Goal: Task Accomplishment & Management: Complete application form

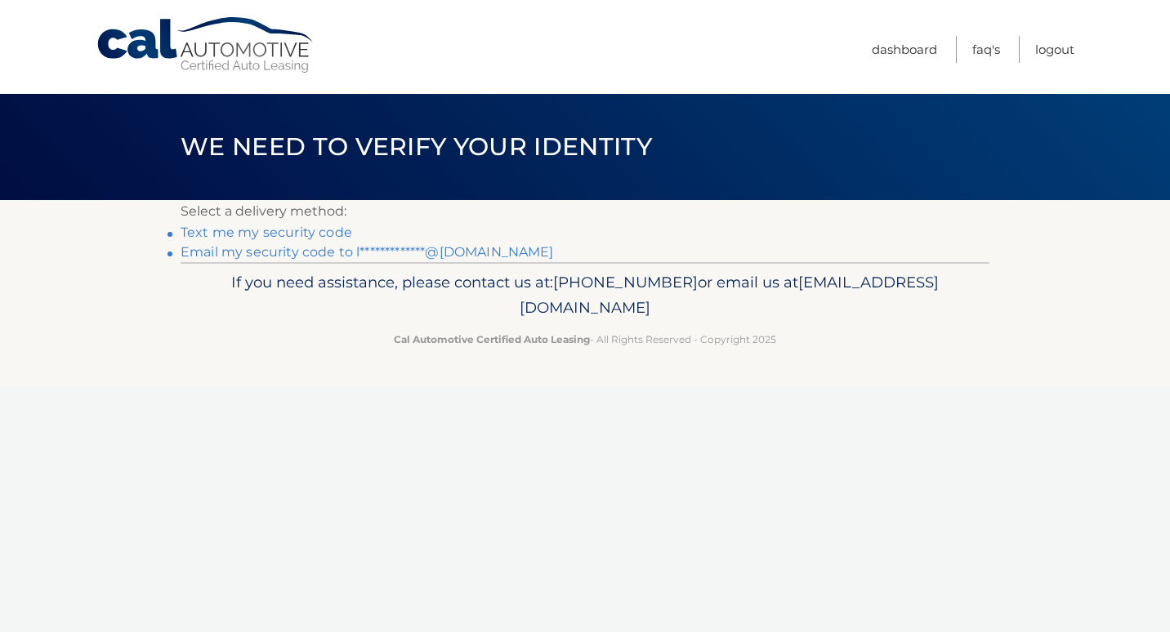
click at [337, 231] on link "Text me my security code" at bounding box center [267, 233] width 172 height 16
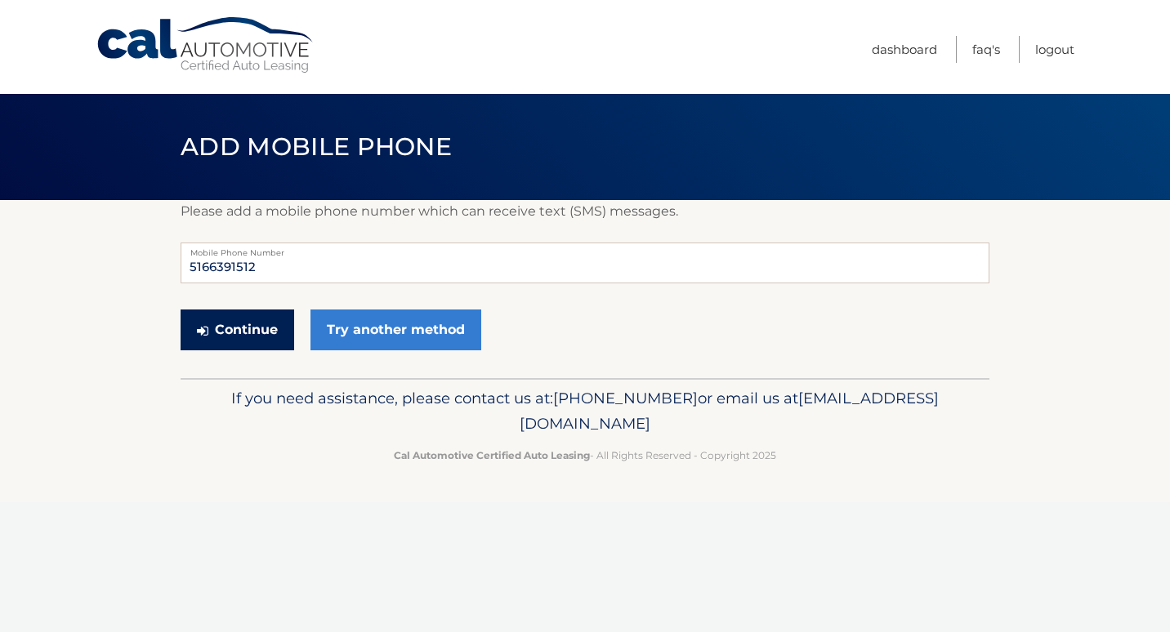
click at [250, 332] on button "Continue" at bounding box center [238, 330] width 114 height 41
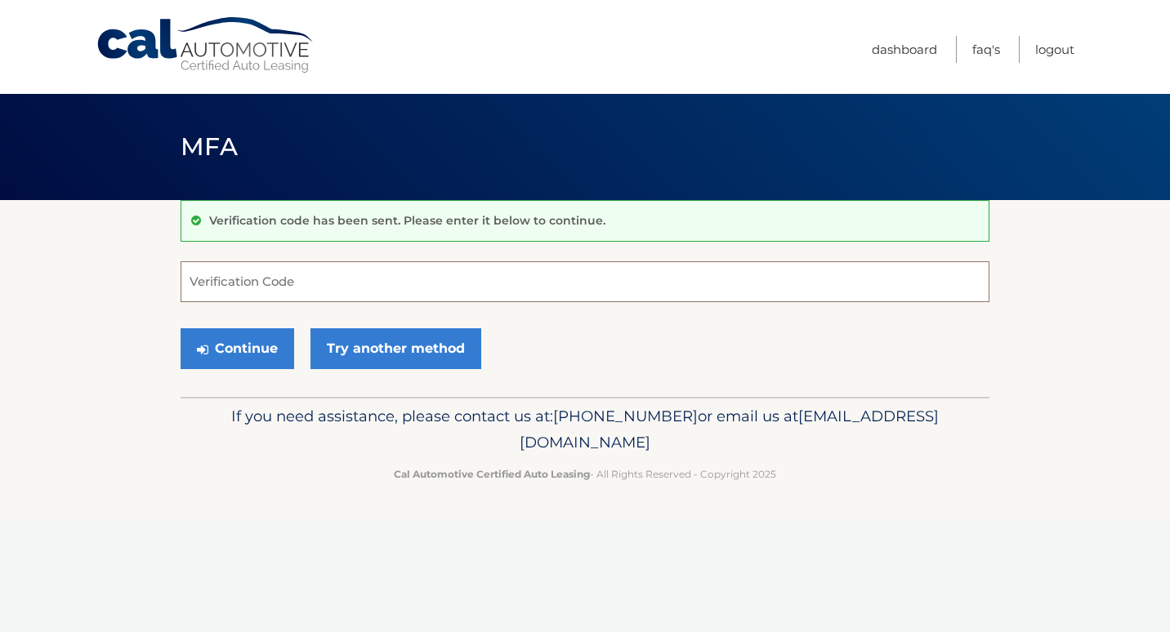
click at [257, 291] on input "Verification Code" at bounding box center [585, 281] width 809 height 41
type input "510659"
click at [248, 339] on button "Continue" at bounding box center [238, 348] width 114 height 41
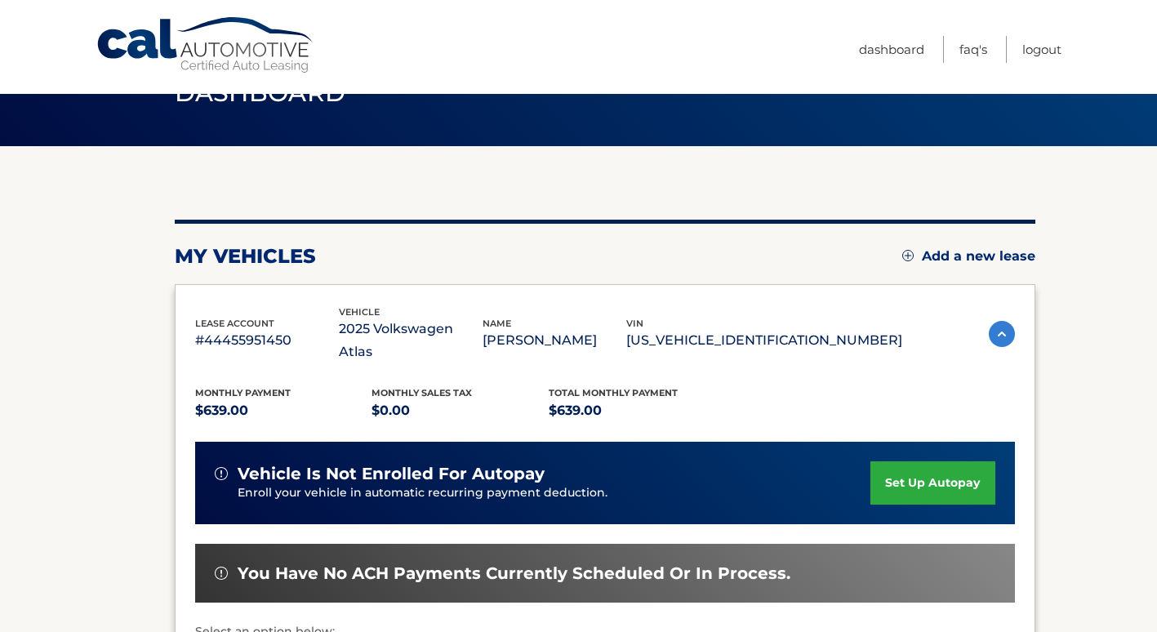
scroll to position [56, 0]
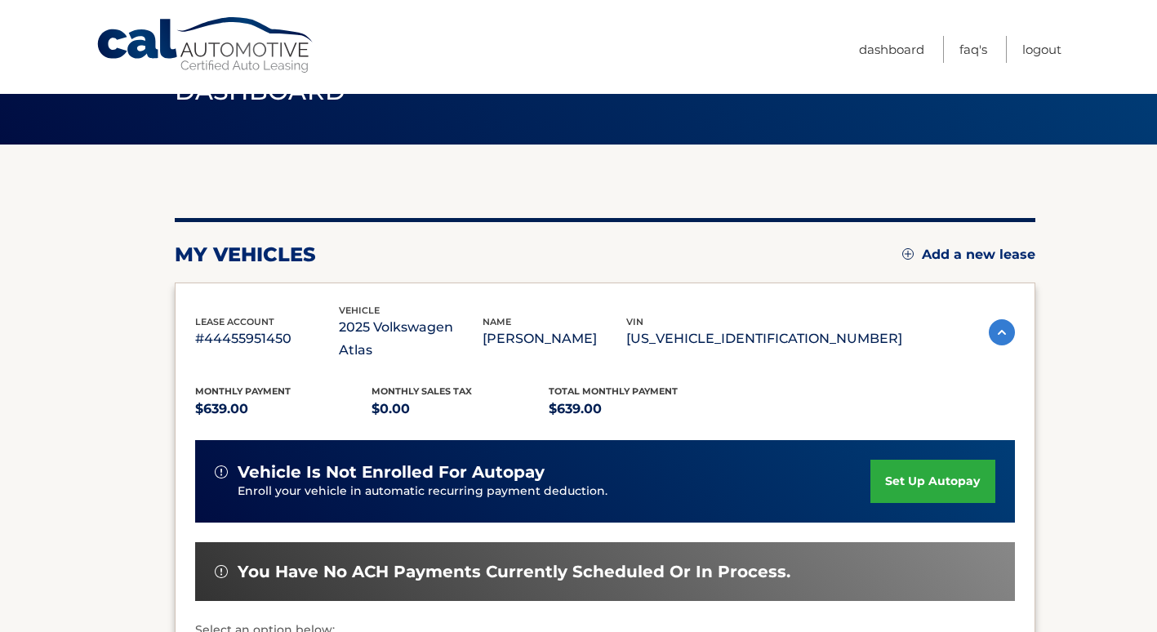
click at [946, 460] on link "set up autopay" at bounding box center [933, 481] width 124 height 43
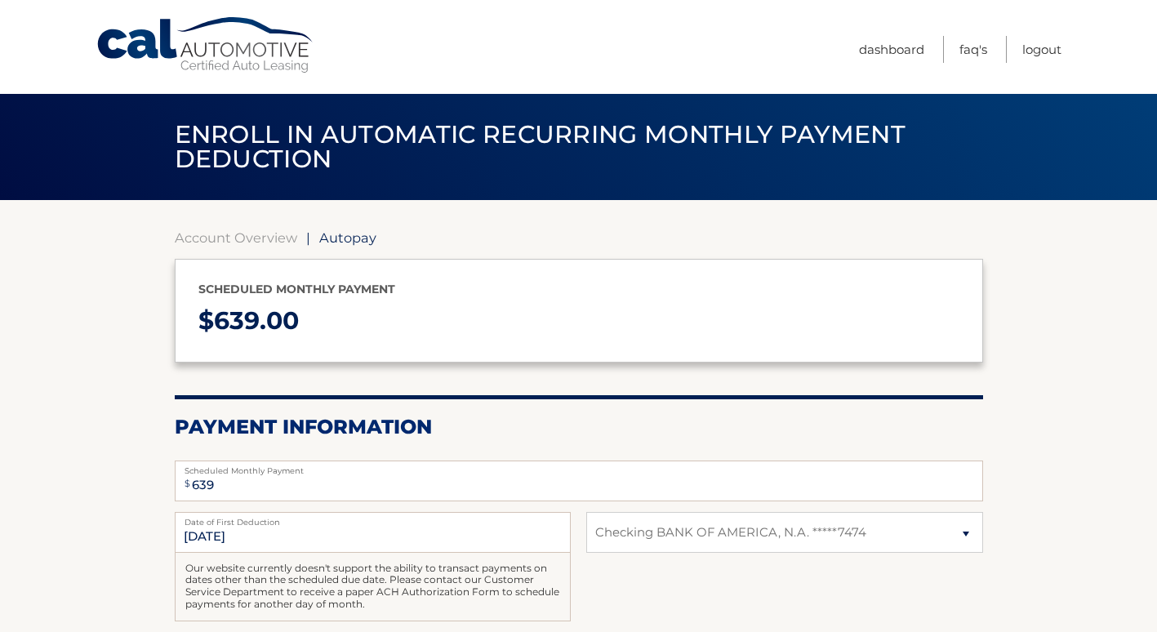
select select "MjQ5MjQ0NmItOGZmOS00NmM4LTk0YmUtYjZkODgzMTAxNmUz"
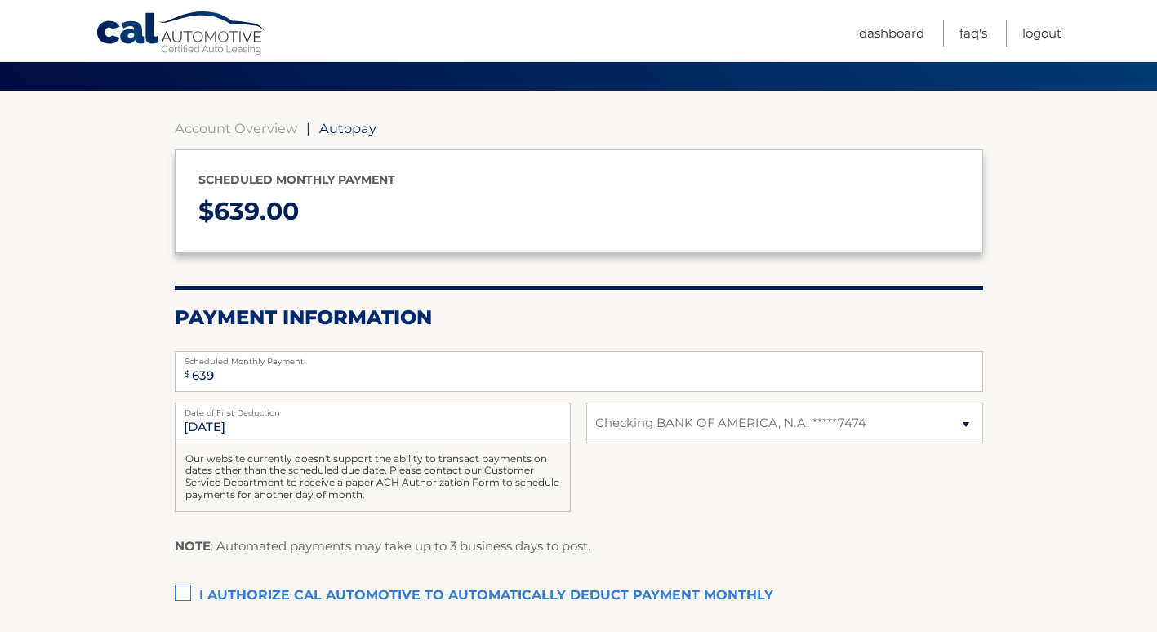
scroll to position [110, 0]
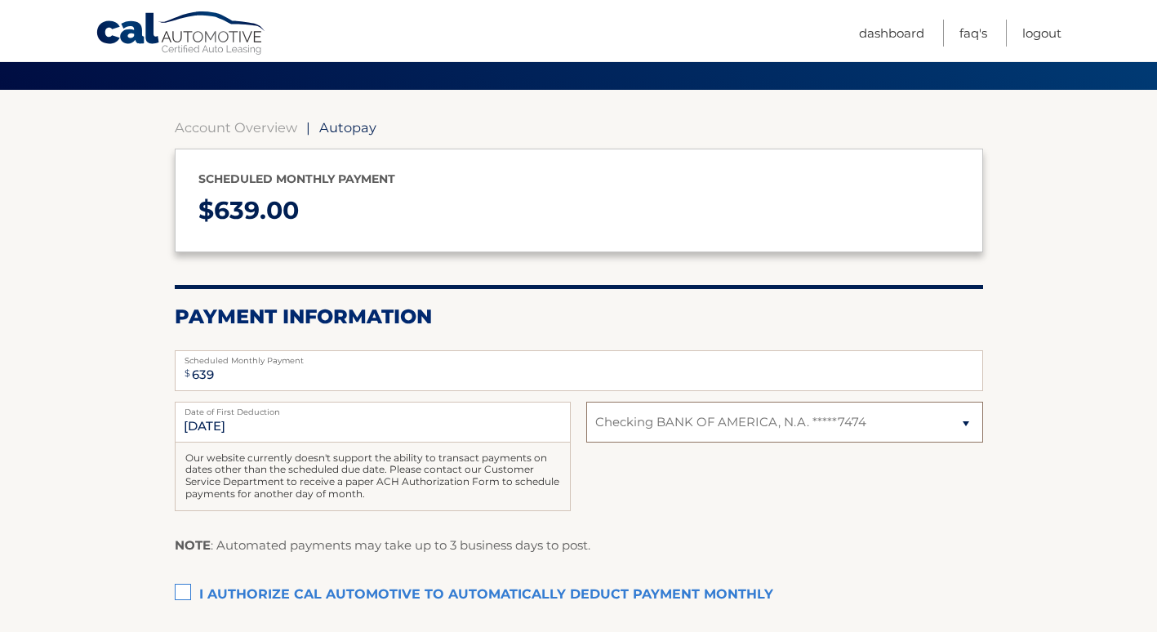
click at [703, 417] on select "Select Bank Account Checking BANK OF AMERICA, N.A. *****7474" at bounding box center [784, 422] width 396 height 41
click at [586, 402] on select "Select Bank Account Checking BANK OF AMERICA, N.A. *****7474" at bounding box center [784, 422] width 396 height 41
click at [184, 585] on label "I authorize cal automotive to automatically deduct payment monthly This checkbo…" at bounding box center [579, 595] width 809 height 33
click at [0, 0] on input "I authorize cal automotive to automatically deduct payment monthly This checkbo…" at bounding box center [0, 0] width 0 height 0
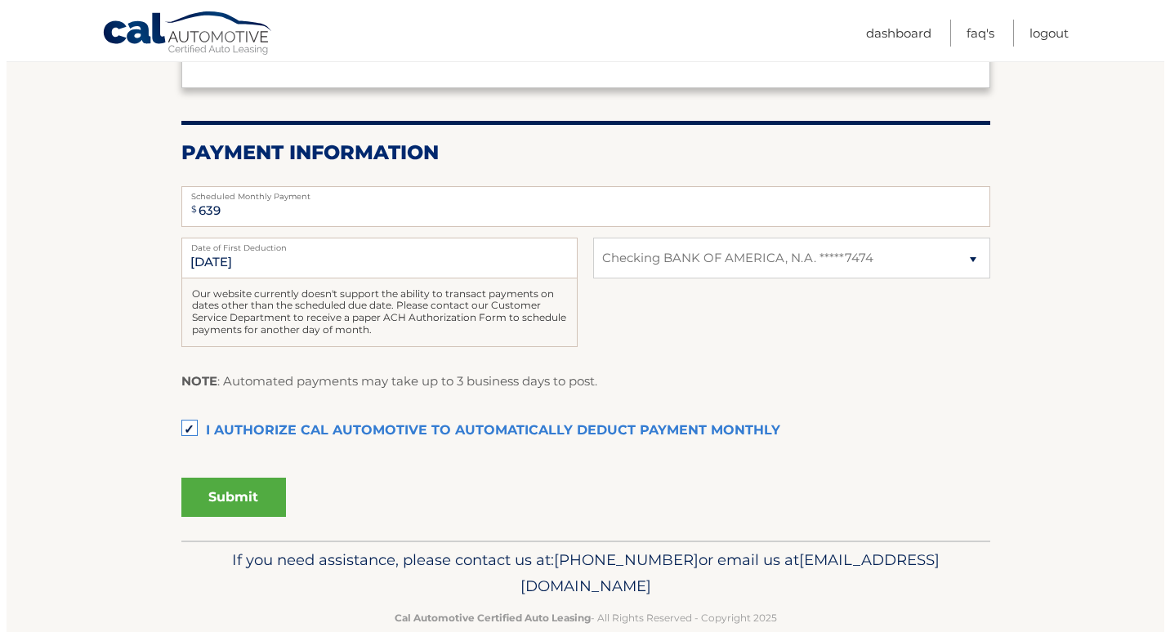
scroll to position [275, 0]
click at [605, 252] on select "Select Bank Account Checking BANK OF AMERICA, N.A. *****7474" at bounding box center [784, 257] width 396 height 41
click at [586, 237] on select "Select Bank Account Checking BANK OF AMERICA, N.A. *****7474" at bounding box center [784, 257] width 396 height 41
click at [209, 517] on div "Submit" at bounding box center [579, 503] width 809 height 64
click at [214, 511] on button "Submit" at bounding box center [227, 496] width 105 height 39
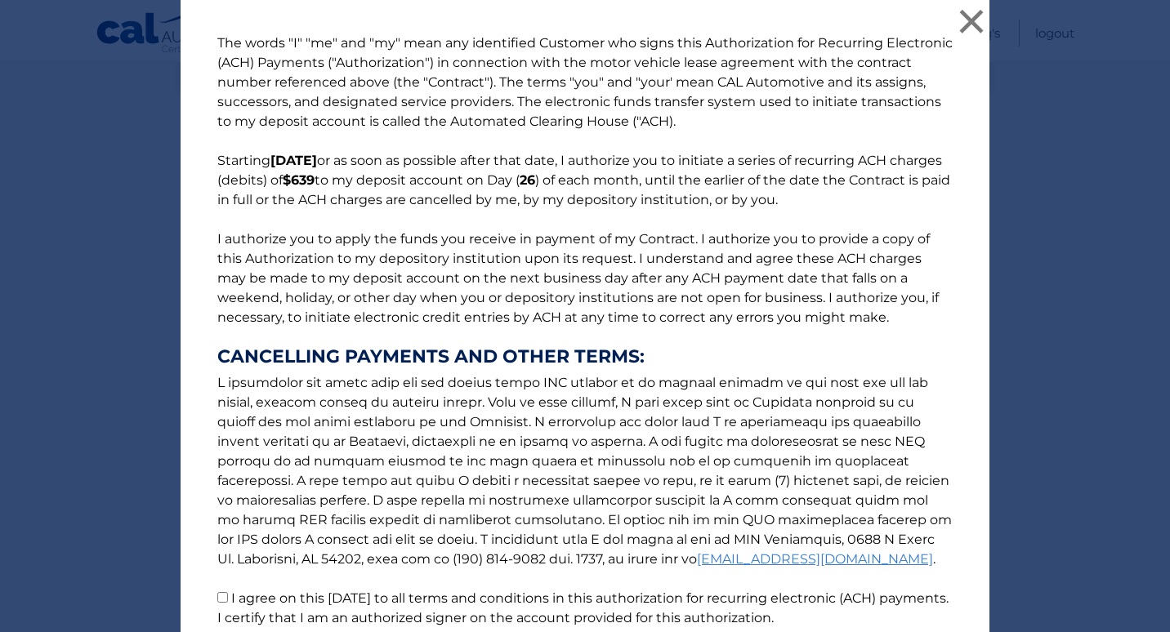
click at [221, 595] on input "I agree on this 10/06/2025 to all terms and conditions in this authorization fo…" at bounding box center [222, 597] width 11 height 11
checkbox input "true"
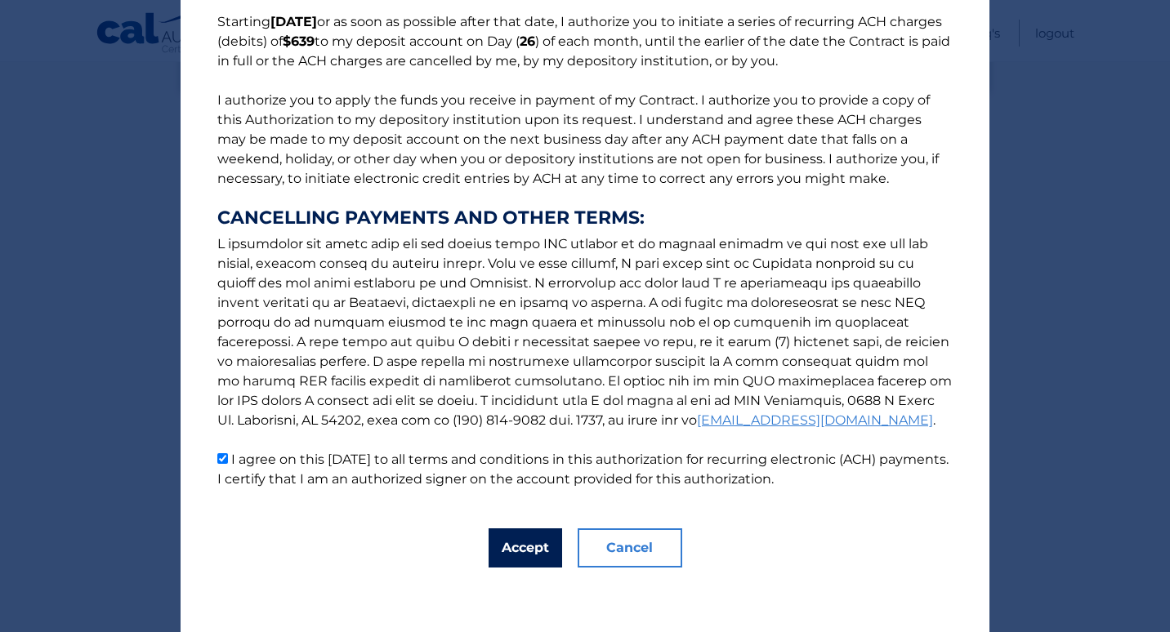
click at [528, 532] on button "Accept" at bounding box center [525, 547] width 74 height 39
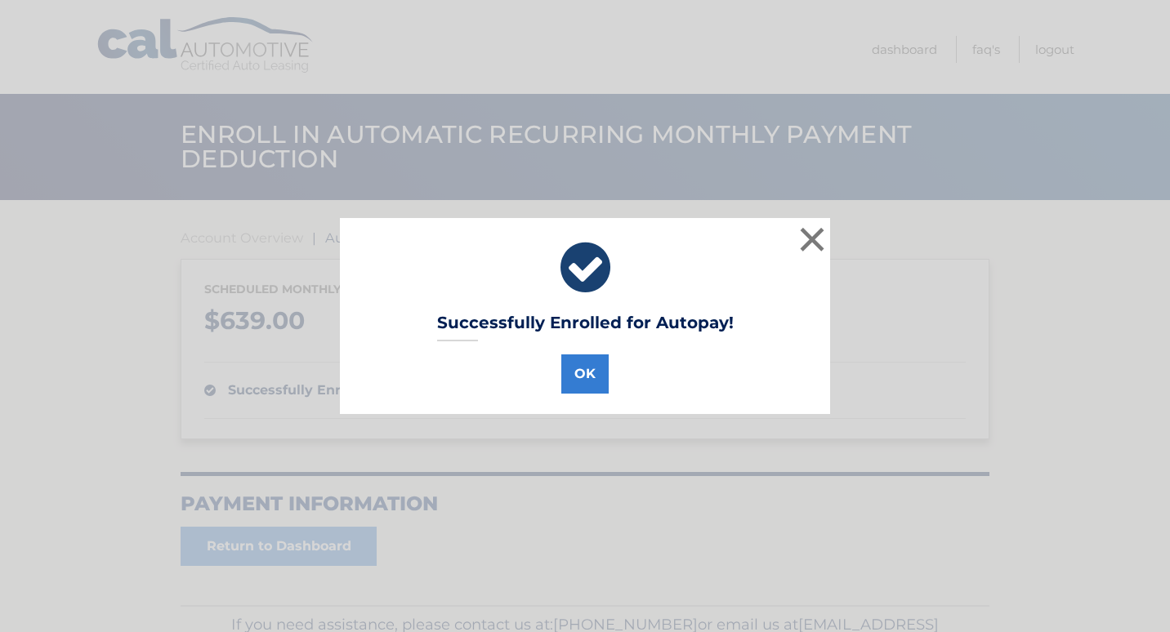
click at [584, 398] on div "Successfully Enrolled for Autopay! OK ×" at bounding box center [585, 316] width 490 height 196
click at [579, 372] on button "OK" at bounding box center [584, 374] width 47 height 39
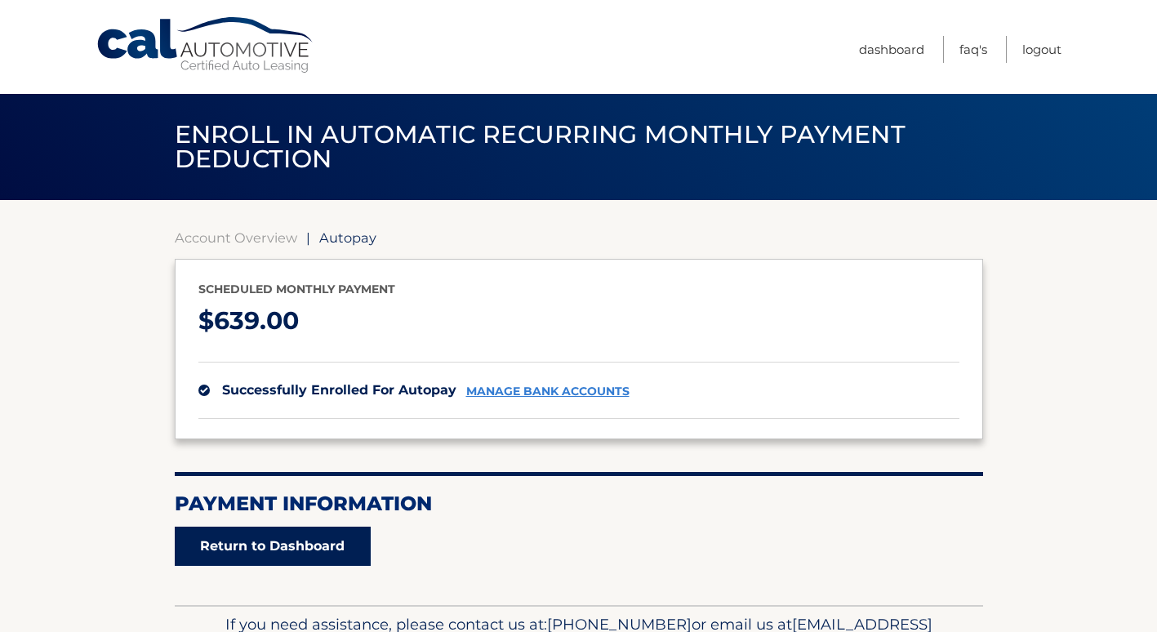
click at [226, 551] on link "Return to Dashboard" at bounding box center [273, 546] width 196 height 39
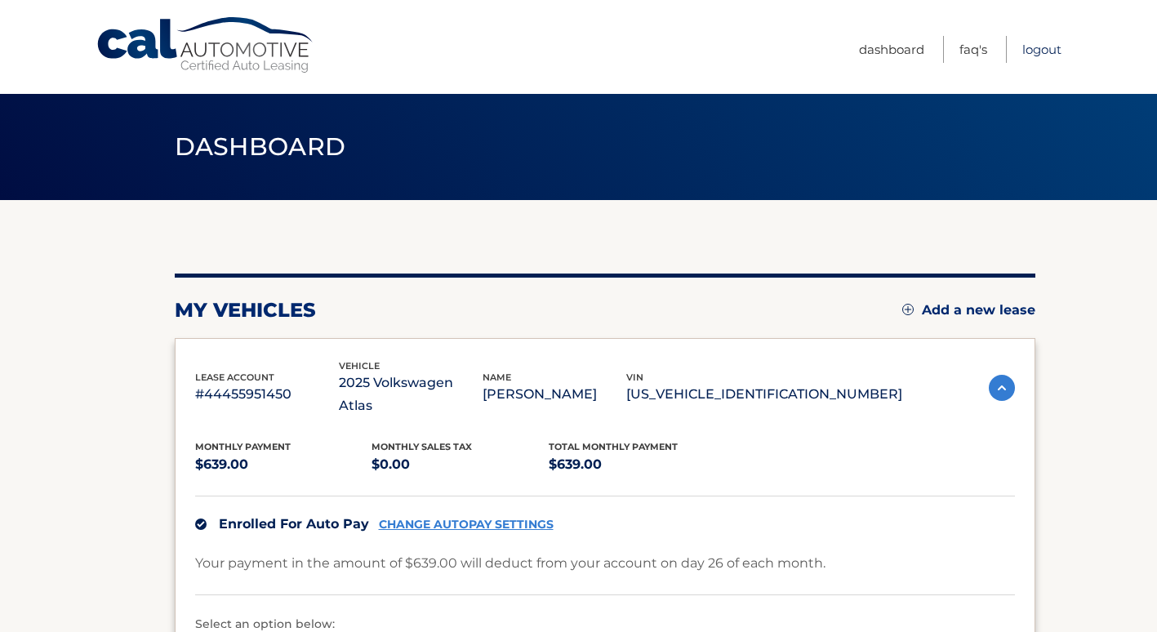
click at [1041, 46] on link "Logout" at bounding box center [1042, 49] width 39 height 27
